Goal: Contribute content: Add original content to the website for others to see

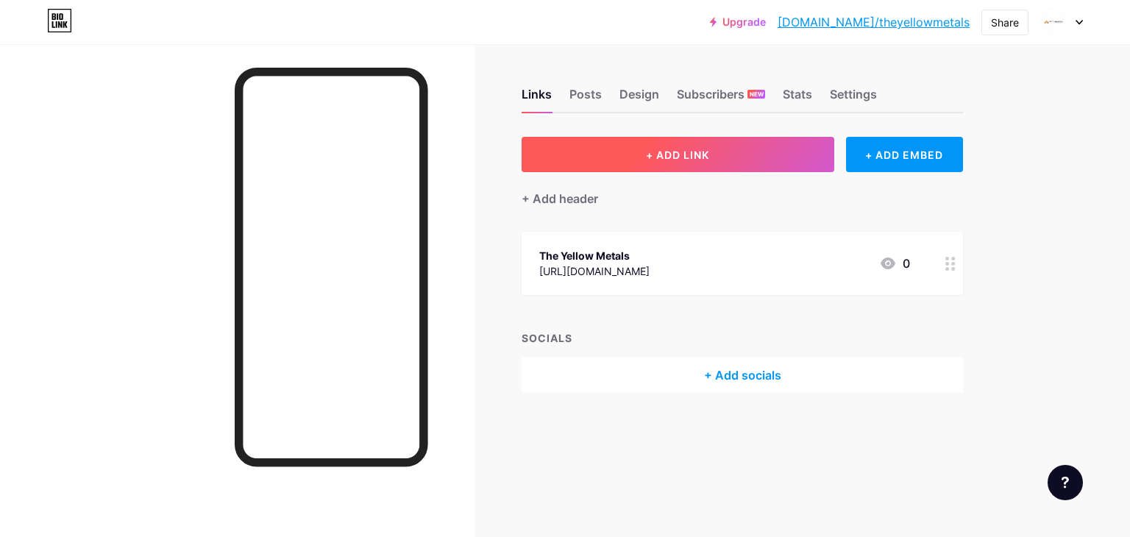
click at [616, 157] on button "+ ADD LINK" at bounding box center [678, 154] width 313 height 35
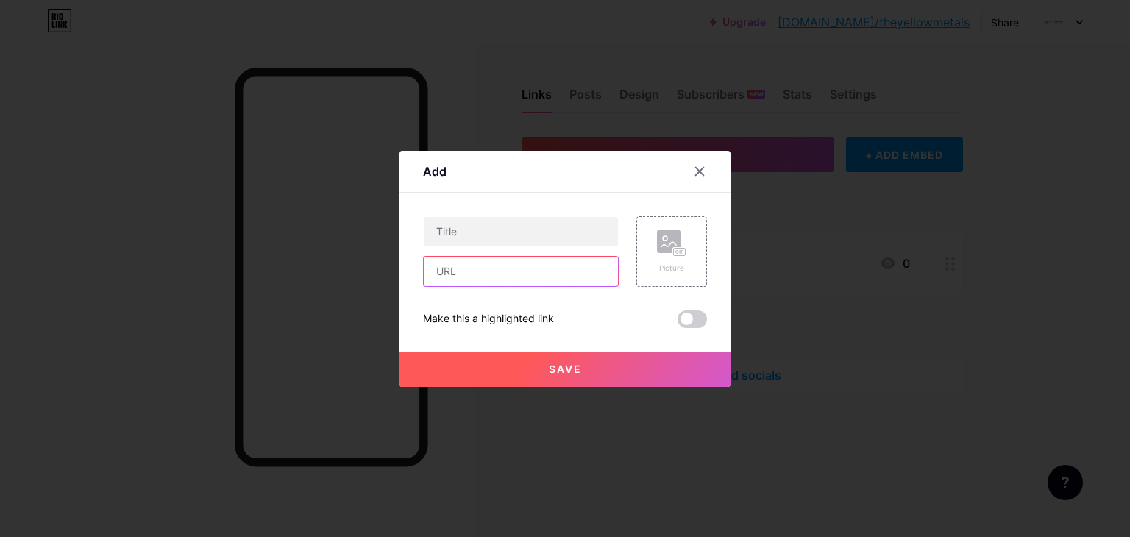
click at [492, 268] on input "text" at bounding box center [521, 271] width 194 height 29
paste input "[URL][DOMAIN_NAME]"
type input "[URL][DOMAIN_NAME]"
click at [497, 241] on input "text" at bounding box center [521, 231] width 194 height 29
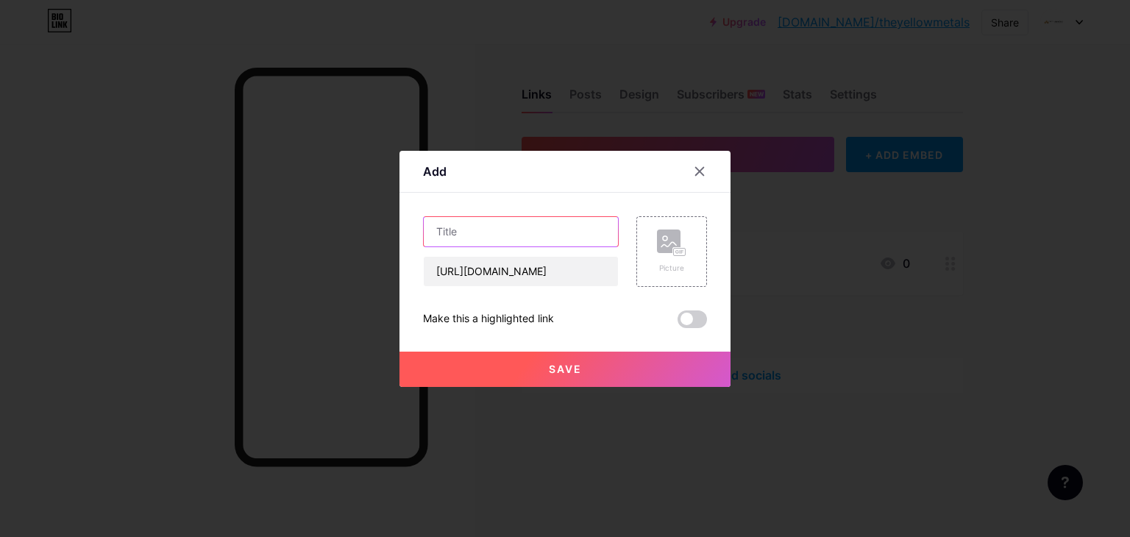
scroll to position [0, 0]
paste input "The Science Behind Cooking on a Brass Roti Tawa"
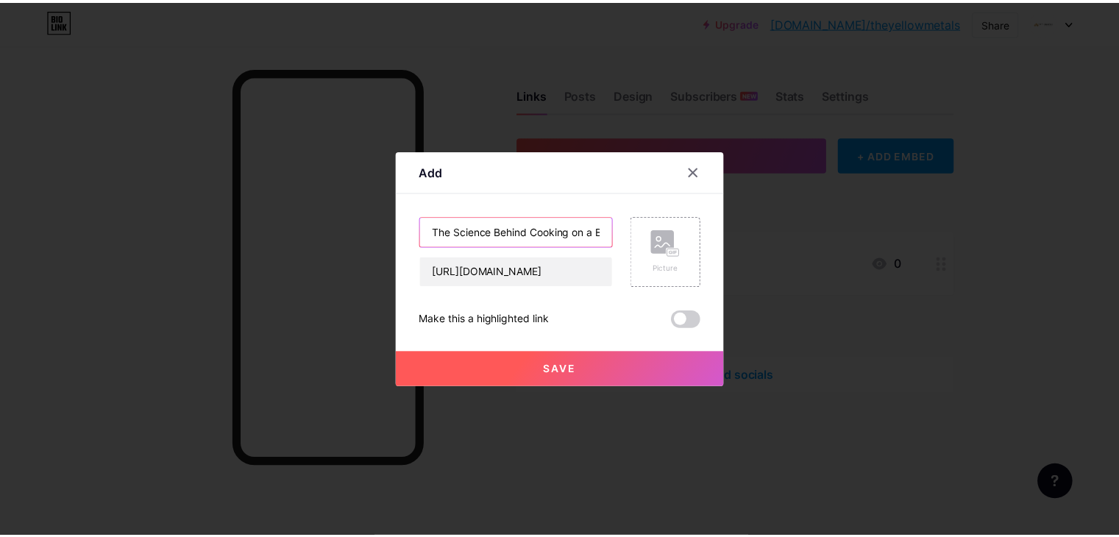
scroll to position [0, 74]
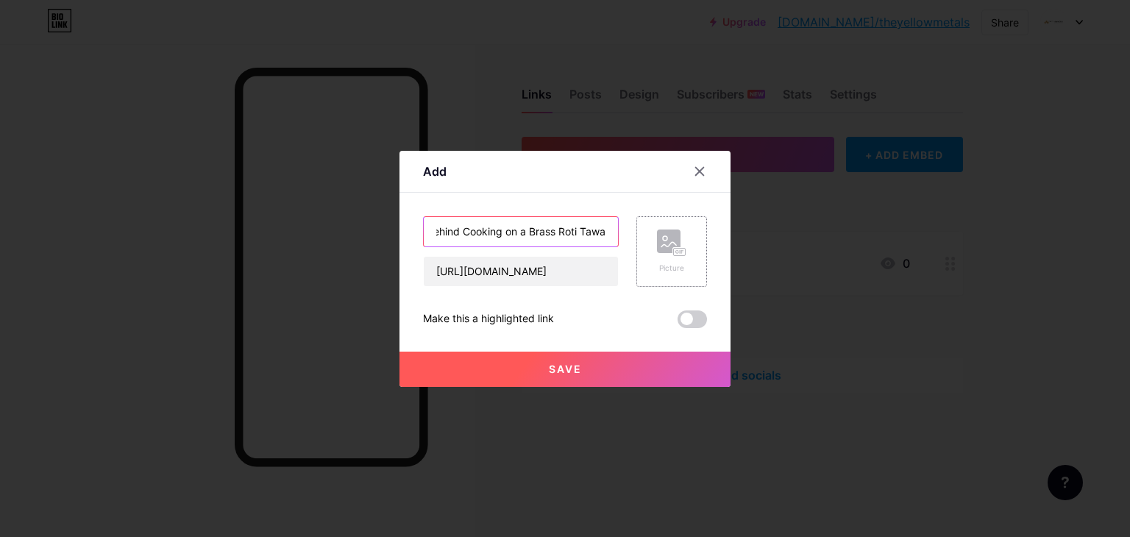
type input "The Science Behind Cooking on a Brass Roti Tawa"
click at [676, 247] on rect at bounding box center [679, 251] width 13 height 9
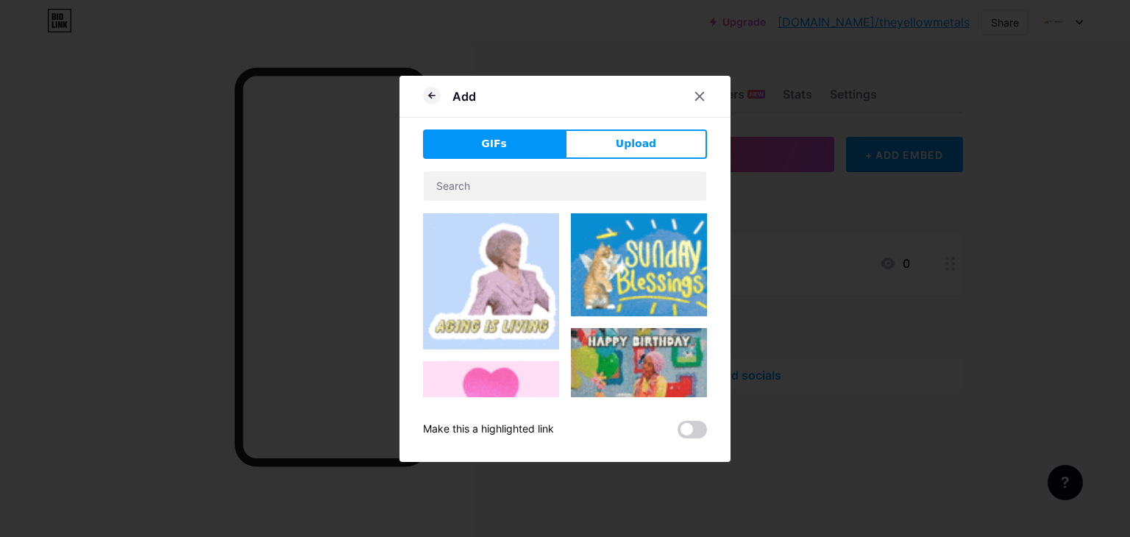
click at [597, 143] on button "Upload" at bounding box center [636, 144] width 142 height 29
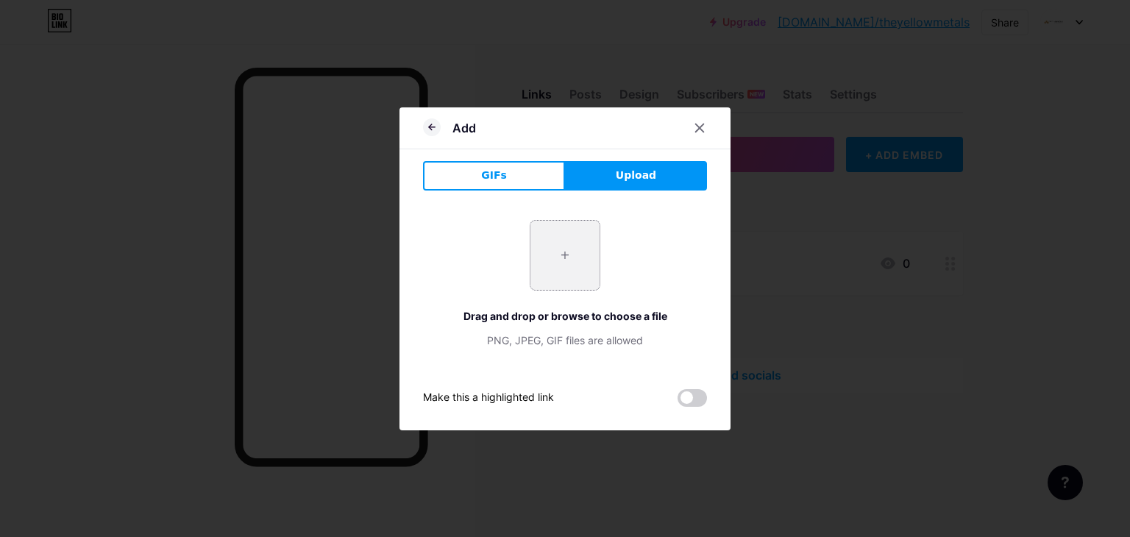
click at [552, 285] on input "file" at bounding box center [565, 255] width 69 height 69
type input "C:\fakepath\The Science Behind Cooking on a Brass Roti Tawa.jpg"
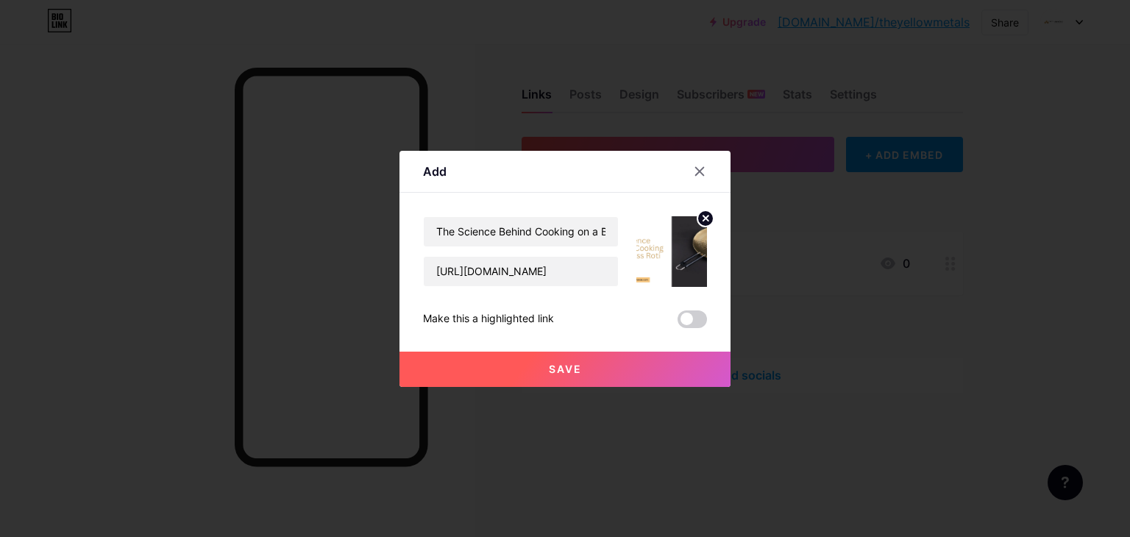
click at [580, 375] on button "Save" at bounding box center [565, 369] width 331 height 35
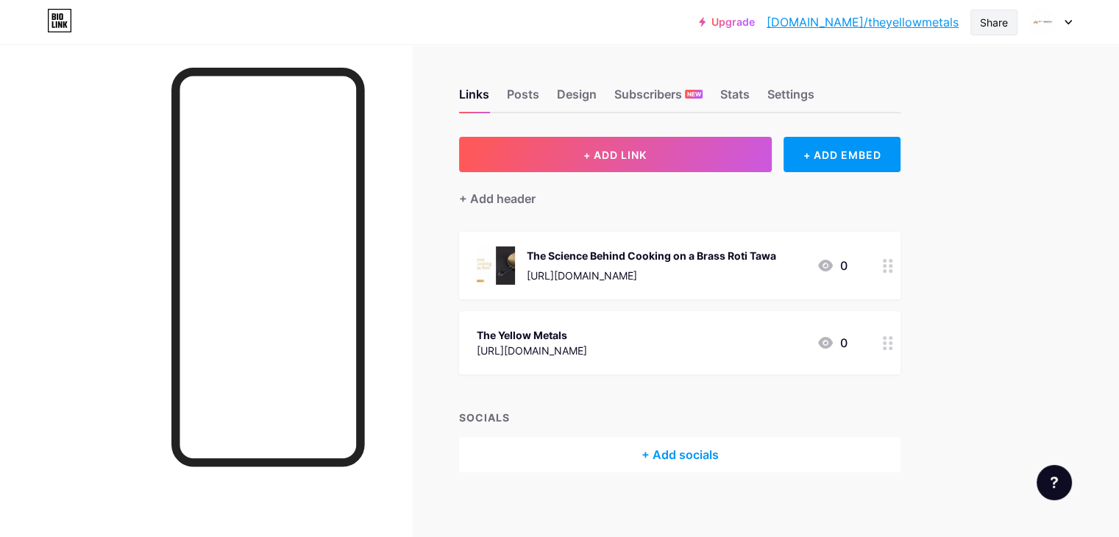
click at [988, 20] on div "Share" at bounding box center [994, 22] width 28 height 15
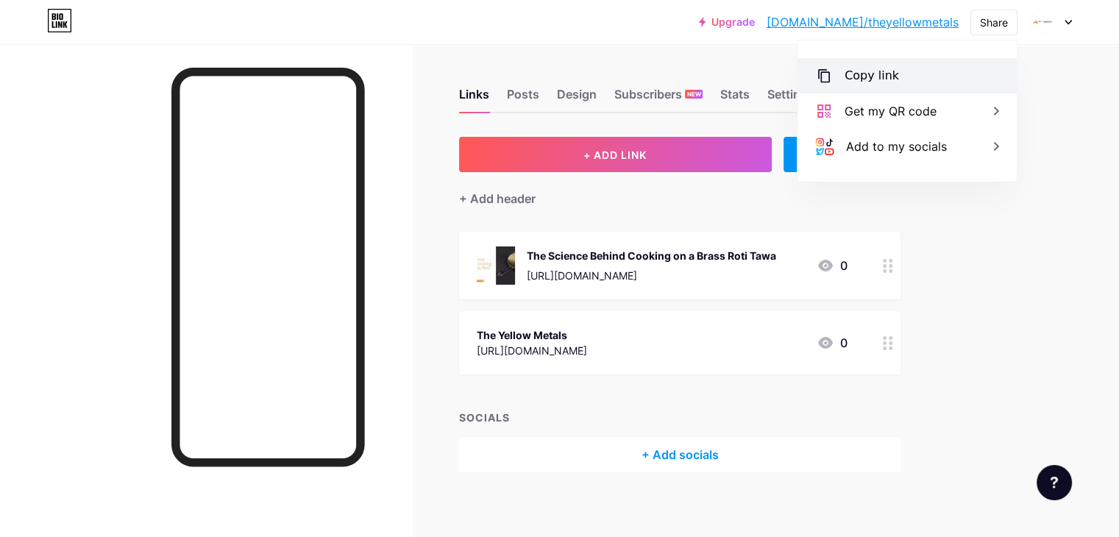
click at [896, 77] on div "Copy link" at bounding box center [907, 75] width 219 height 35
